Goal: Subscribe to service/newsletter

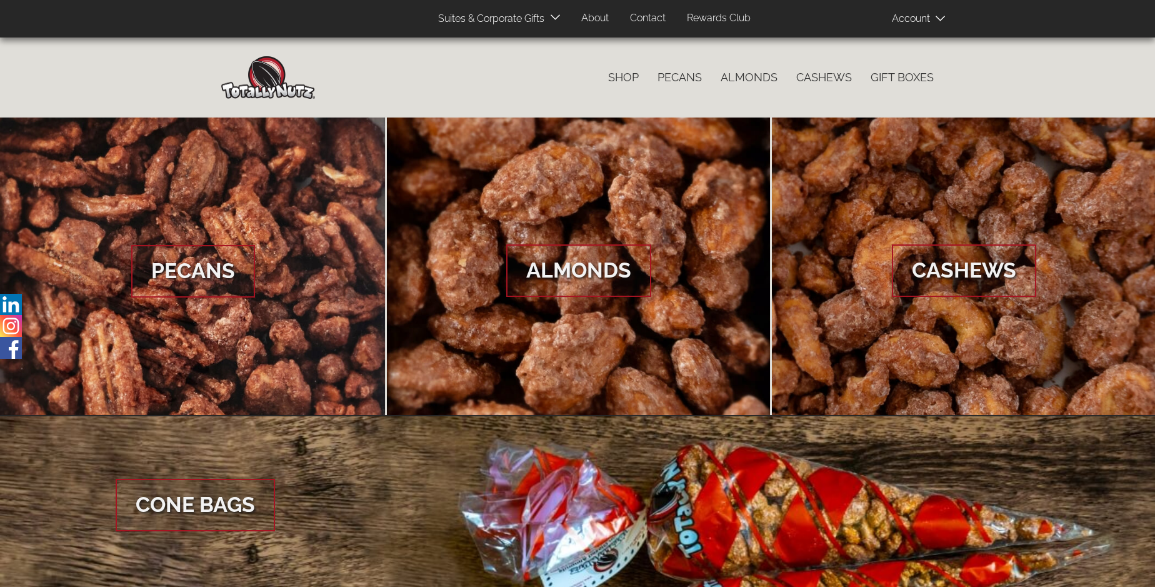
scroll to position [1868, 0]
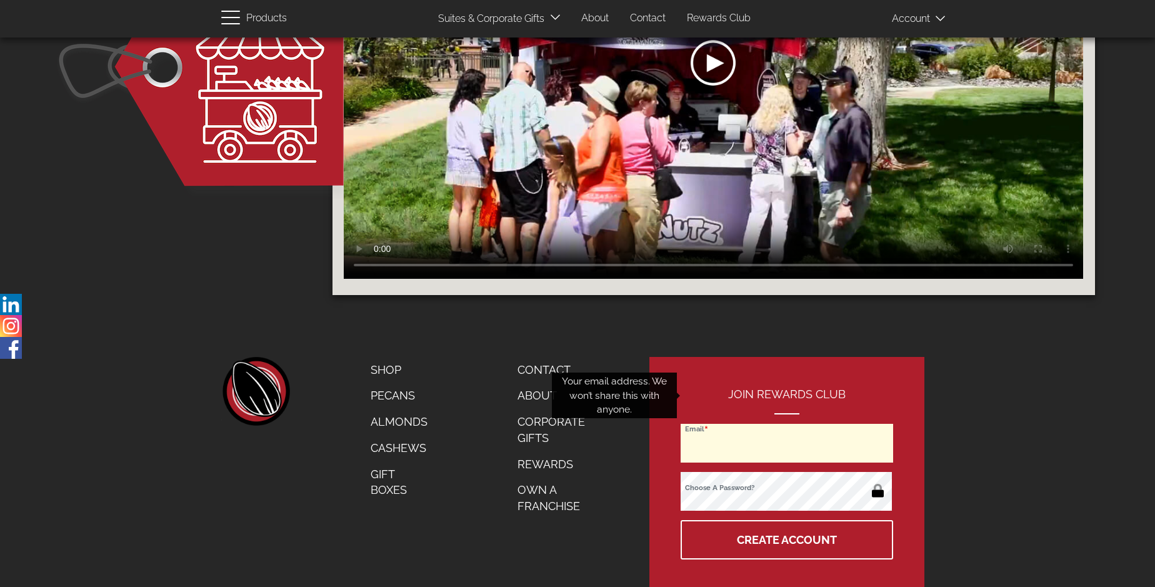
click at [787, 424] on input "Email" at bounding box center [787, 443] width 212 height 39
type input "[EMAIL_ADDRESS][DOMAIN_NAME]"
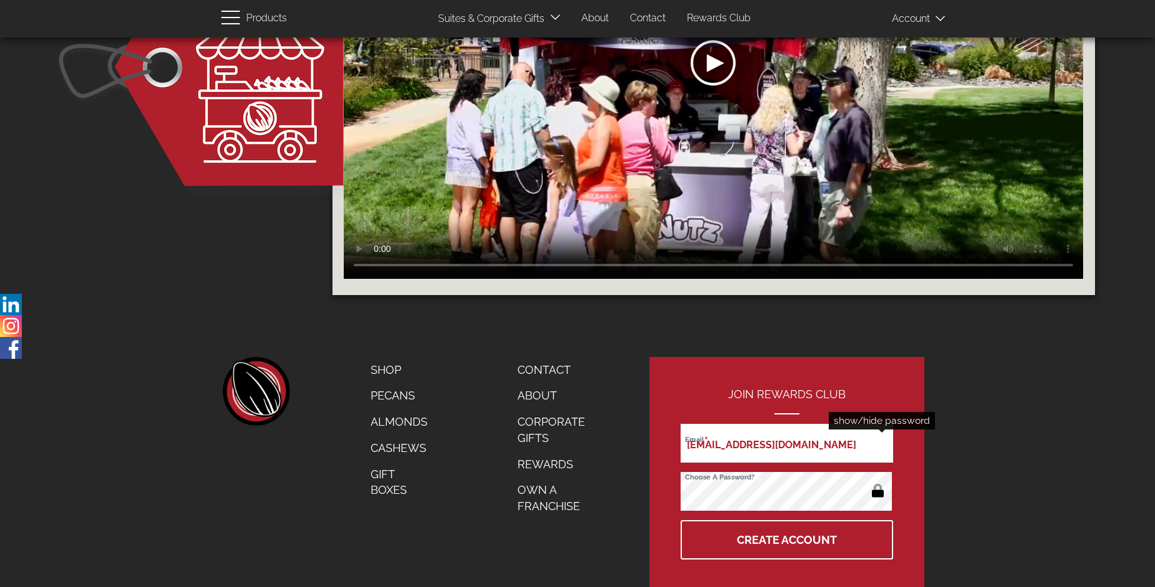
click at [877, 482] on button "button" at bounding box center [878, 492] width 24 height 20
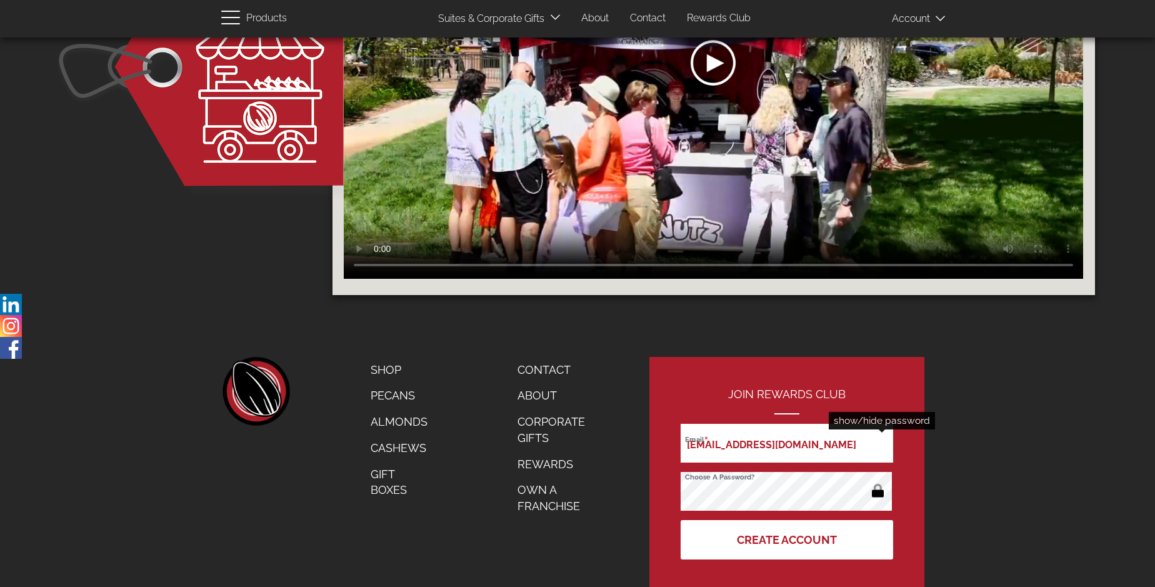
click at [787, 520] on button "Create Account" at bounding box center [787, 539] width 212 height 39
